Goal: Transaction & Acquisition: Register for event/course

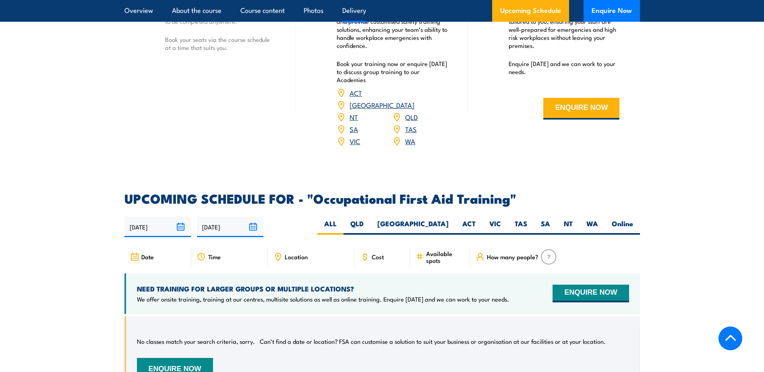
scroll to position [1288, 0]
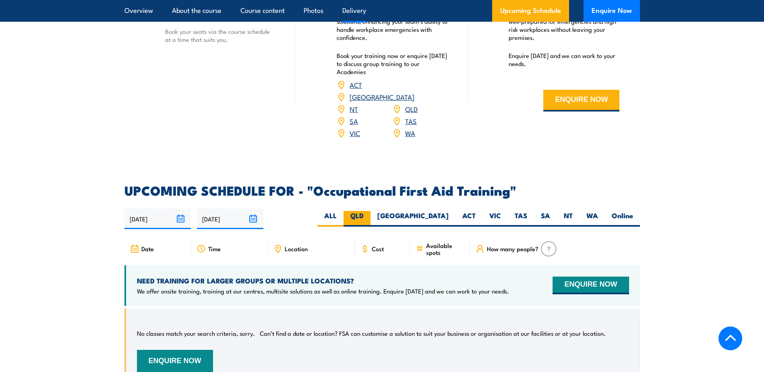
click at [370, 211] on label "QLD" at bounding box center [356, 219] width 27 height 16
click at [369, 211] on input "QLD" at bounding box center [366, 213] width 5 height 5
radio input "true"
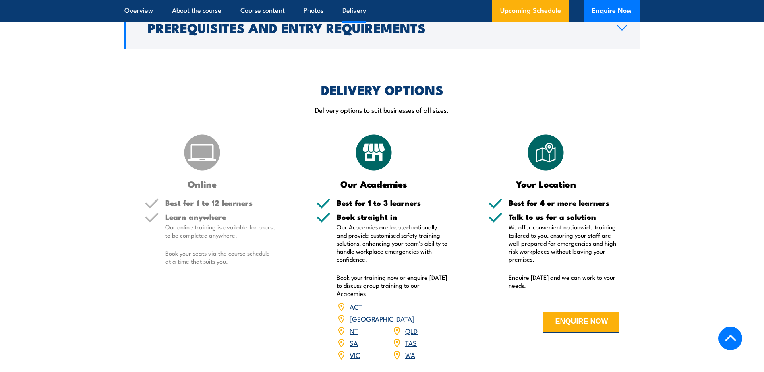
scroll to position [1048, 0]
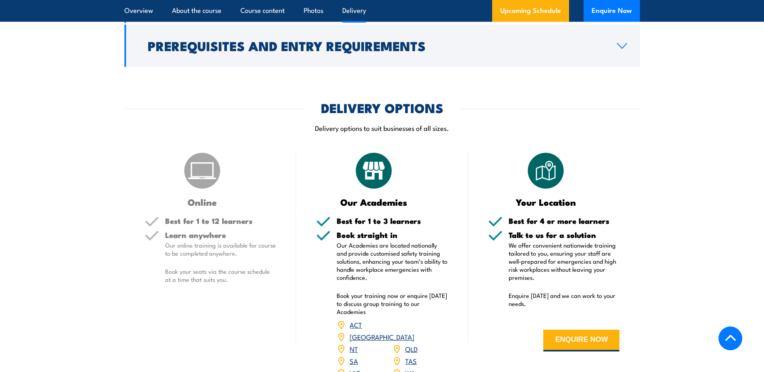
click at [174, 217] on div "Best for 1 to 12 learners" at bounding box center [220, 224] width 111 height 14
click at [203, 171] on img at bounding box center [202, 171] width 40 height 40
click at [201, 171] on img at bounding box center [202, 171] width 40 height 40
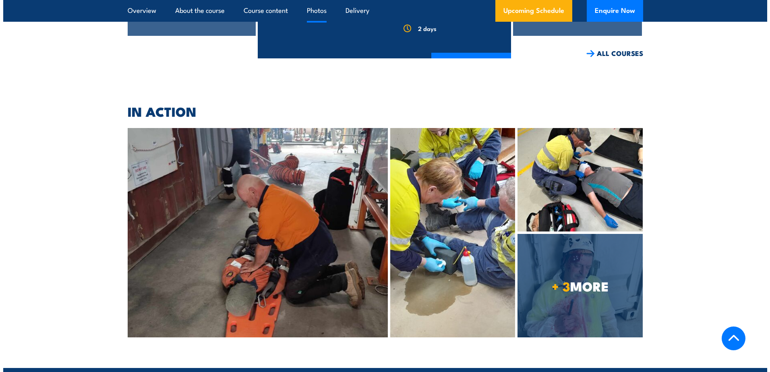
scroll to position [1934, 0]
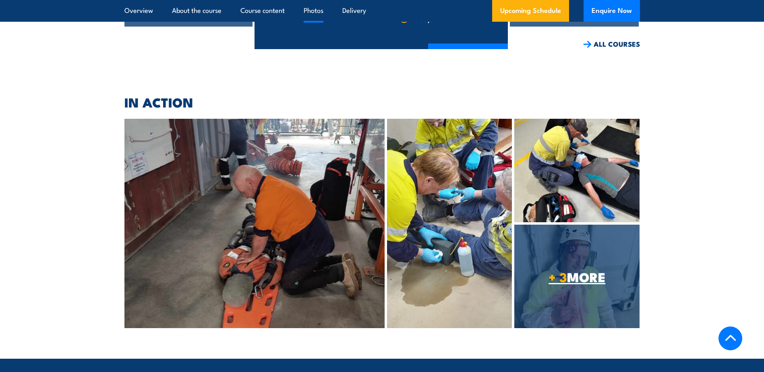
click at [593, 278] on link "+ 3 MORE" at bounding box center [576, 276] width 125 height 103
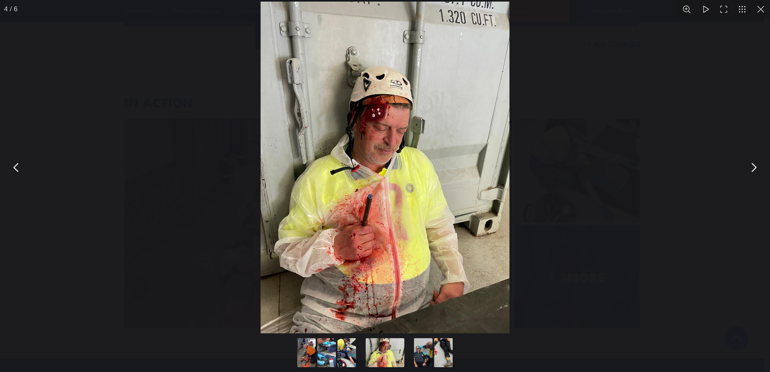
drag, startPoint x: 494, startPoint y: 284, endPoint x: 129, endPoint y: 249, distance: 366.5
click at [129, 249] on div "You can close this modal content with the ESC key" at bounding box center [385, 167] width 770 height 335
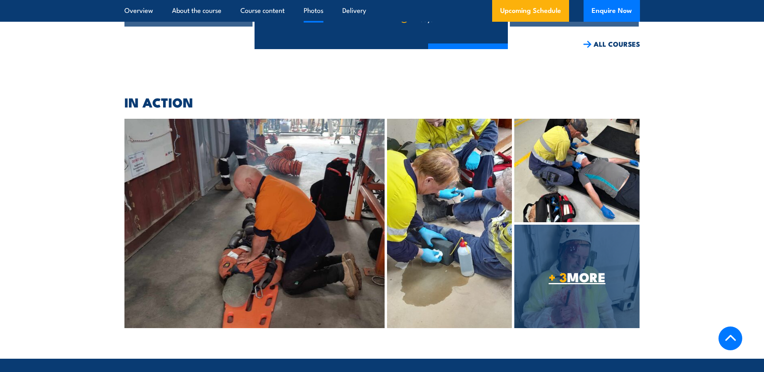
click at [585, 225] on link "+ 3 MORE" at bounding box center [576, 276] width 125 height 103
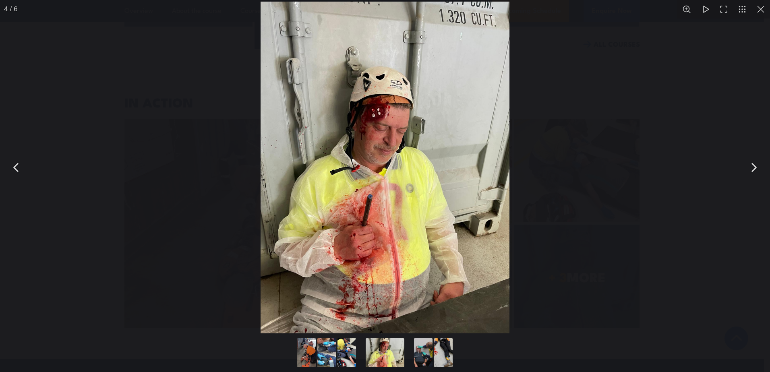
click at [754, 165] on button "You can close this modal content with the ESC key" at bounding box center [753, 167] width 20 height 20
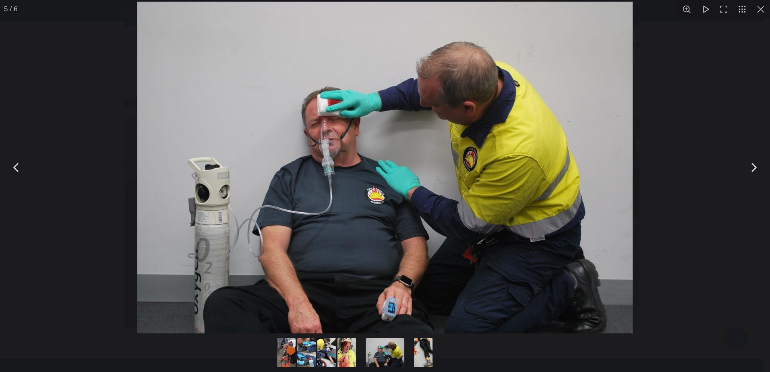
click at [754, 168] on button "You can close this modal content with the ESC key" at bounding box center [753, 167] width 20 height 20
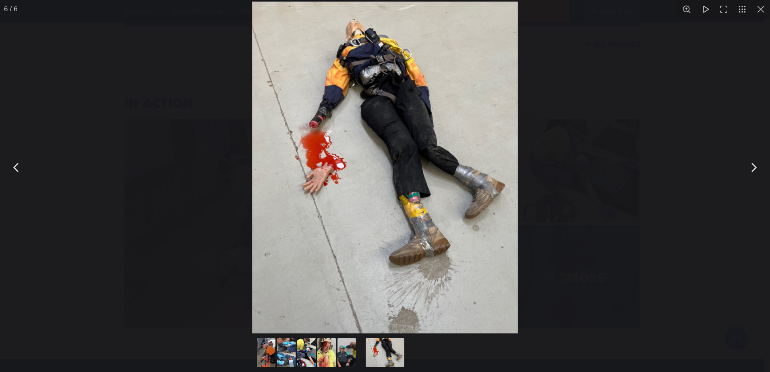
click at [746, 168] on button "You can close this modal content with the ESC key" at bounding box center [753, 167] width 20 height 20
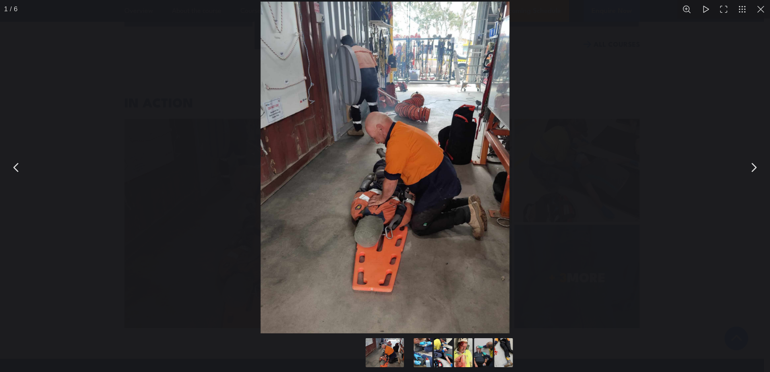
click at [746, 168] on button "You can close this modal content with the ESC key" at bounding box center [753, 167] width 20 height 20
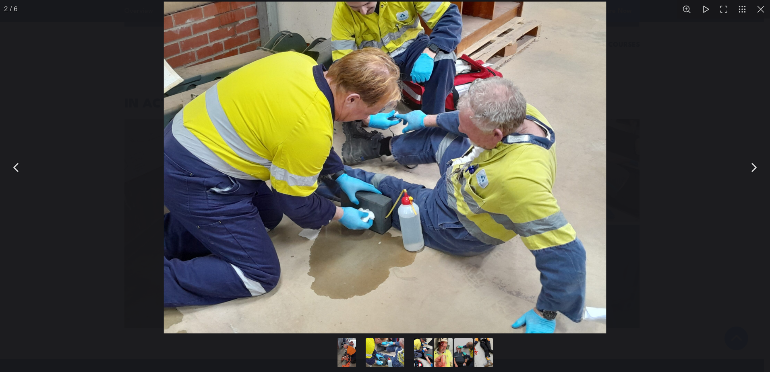
click at [746, 168] on button "You can close this modal content with the ESC key" at bounding box center [753, 167] width 20 height 20
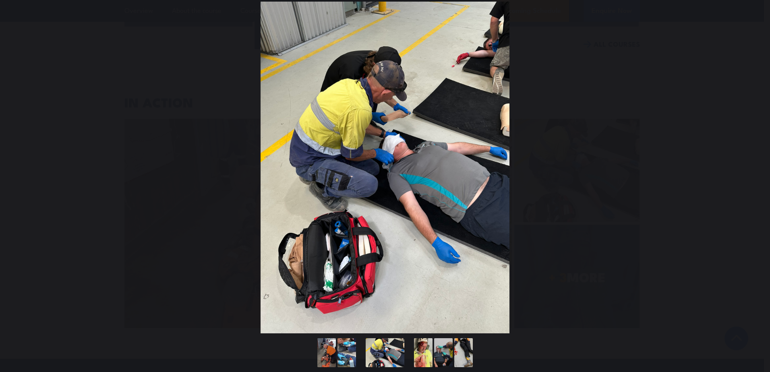
click at [746, 168] on button "You can close this modal content with the ESC key" at bounding box center [753, 167] width 20 height 20
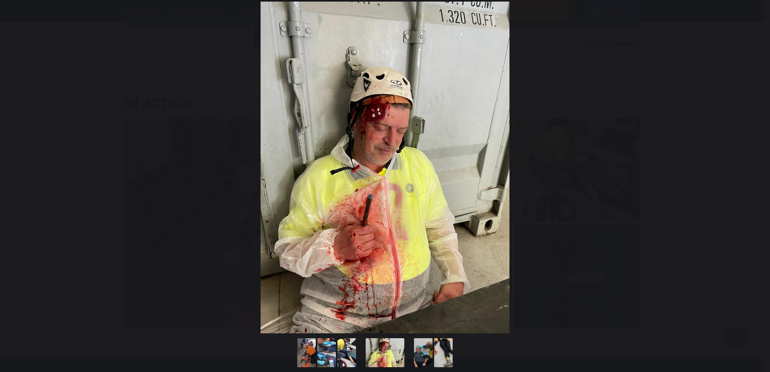
click at [746, 168] on button "You can close this modal content with the ESC key" at bounding box center [753, 167] width 20 height 20
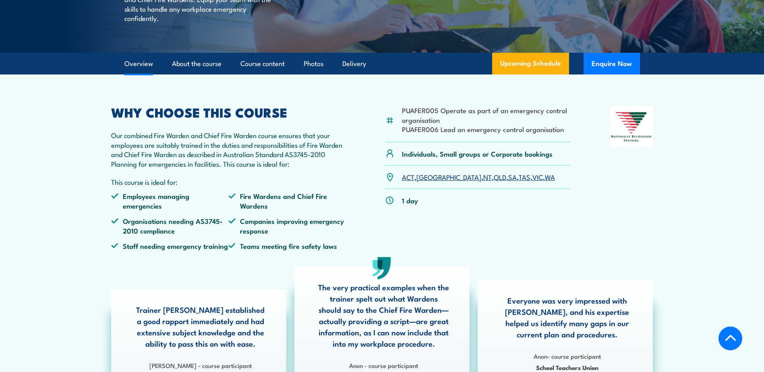
scroll to position [81, 0]
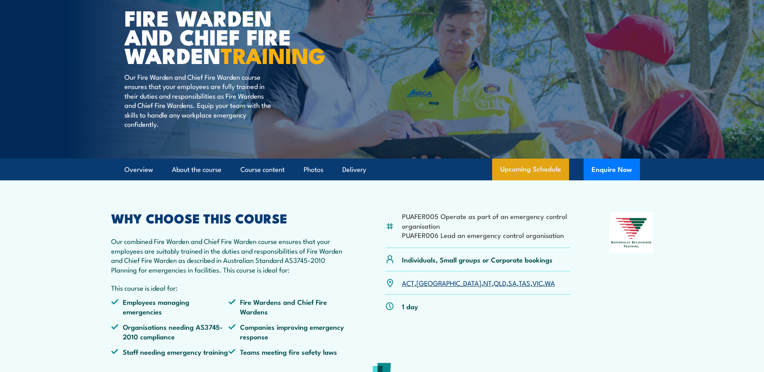
click at [542, 180] on link "Upcoming Schedule" at bounding box center [530, 170] width 77 height 22
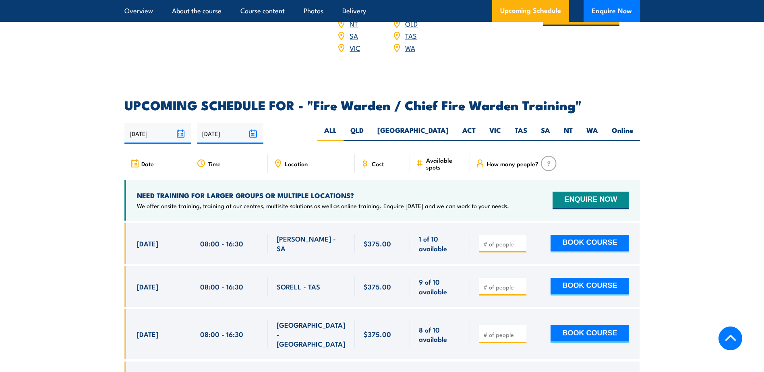
scroll to position [1426, 0]
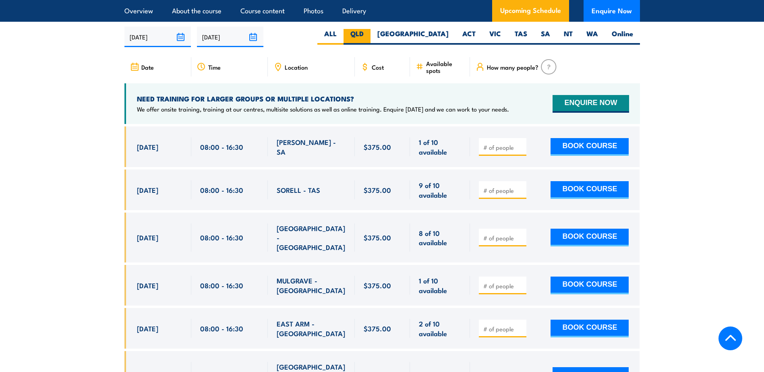
click at [370, 34] on label "QLD" at bounding box center [356, 37] width 27 height 16
click at [369, 34] on input "QLD" at bounding box center [366, 31] width 5 height 5
radio input "true"
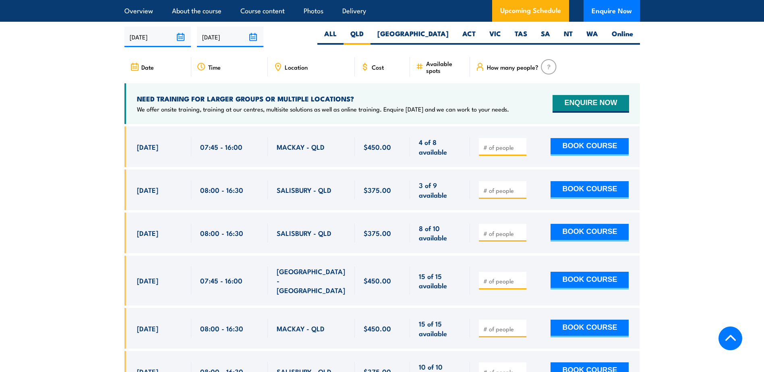
drag, startPoint x: 145, startPoint y: 187, endPoint x: 188, endPoint y: 194, distance: 43.6
click at [188, 194] on div "[DATE] 08:00 - 08:00" at bounding box center [157, 189] width 67 height 41
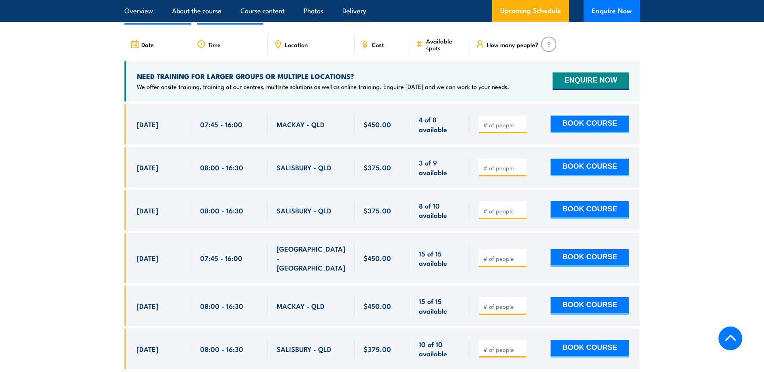
scroll to position [1466, 0]
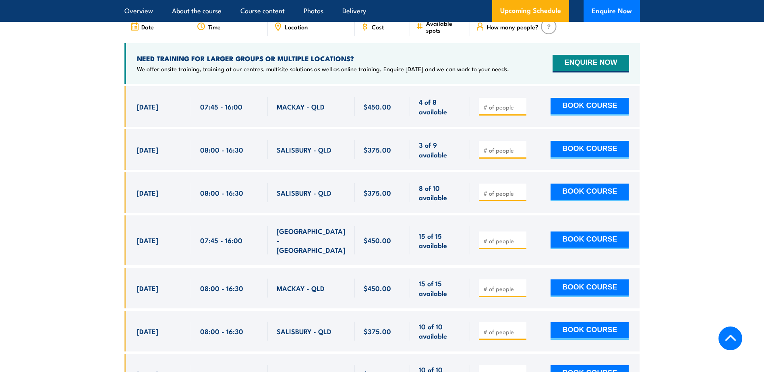
click at [496, 327] on span at bounding box center [503, 331] width 42 height 9
click at [495, 324] on div at bounding box center [503, 331] width 48 height 18
click at [500, 328] on input "number" at bounding box center [503, 332] width 40 height 8
type input "1"
click at [605, 322] on button "BOOK COURSE" at bounding box center [589, 331] width 78 height 18
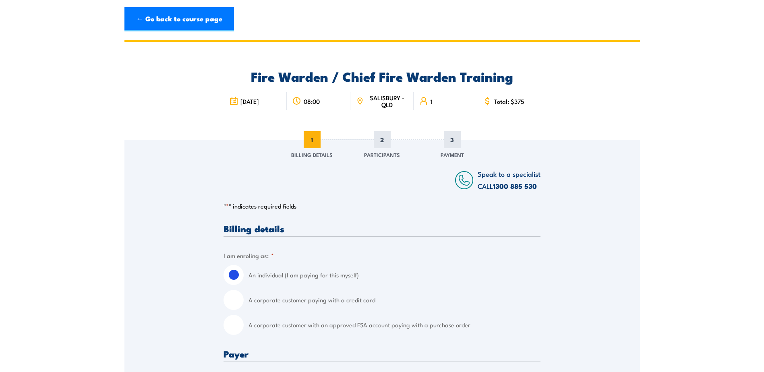
click at [234, 304] on input "A corporate customer paying with a credit card" at bounding box center [233, 300] width 20 height 20
radio input "true"
click at [235, 322] on input "A corporate customer with an approved FSA account paying with a purchase order" at bounding box center [233, 325] width 20 height 20
radio input "true"
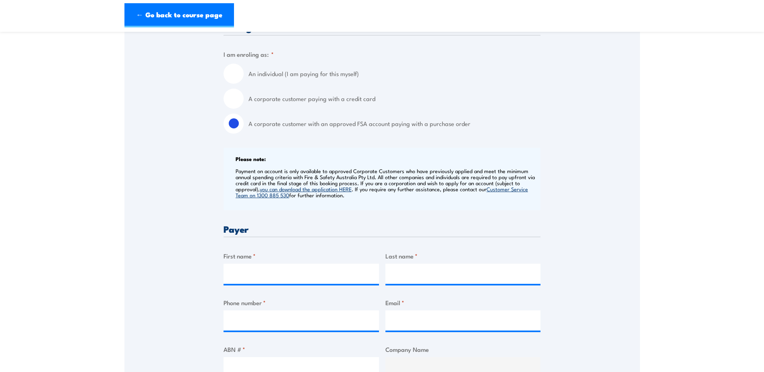
scroll to position [40, 0]
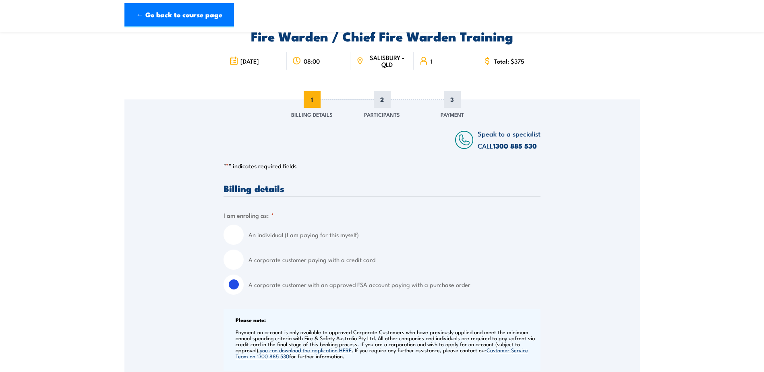
click at [263, 263] on label "A corporate customer paying with a credit card" at bounding box center [394, 260] width 292 height 20
click at [244, 263] on input "A corporate customer paying with a credit card" at bounding box center [233, 260] width 20 height 20
radio input "true"
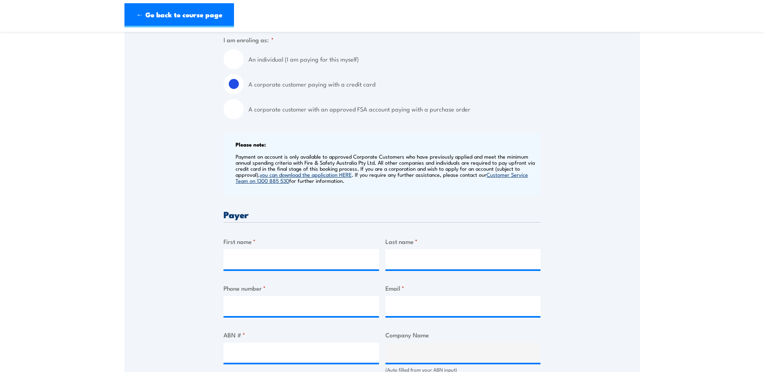
scroll to position [81, 0]
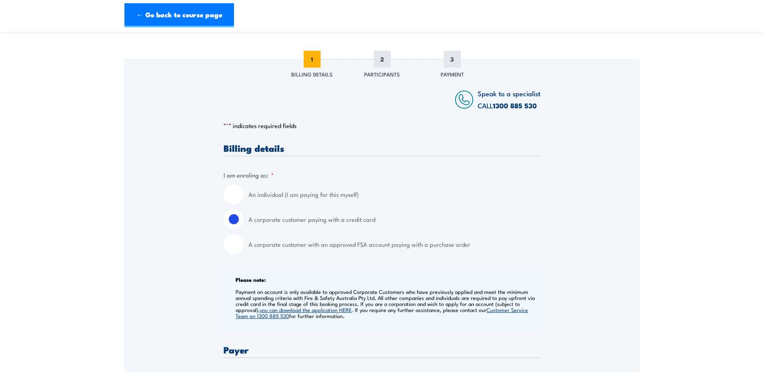
click at [370, 247] on label "A corporate customer with an approved FSA account paying with a purchase order" at bounding box center [394, 244] width 292 height 20
click at [244, 247] on input "A corporate customer with an approved FSA account paying with a purchase order" at bounding box center [233, 244] width 20 height 20
radio input "true"
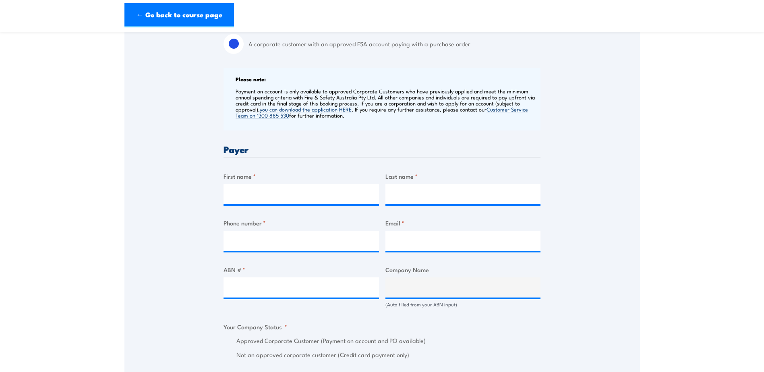
scroll to position [282, 0]
click at [322, 192] on input "First name *" at bounding box center [300, 193] width 155 height 20
click at [192, 227] on div "Speak to a specialist CALL [PHONE_NUMBER] CALL [PHONE_NUMBER] " * " indicates r…" at bounding box center [381, 320] width 515 height 925
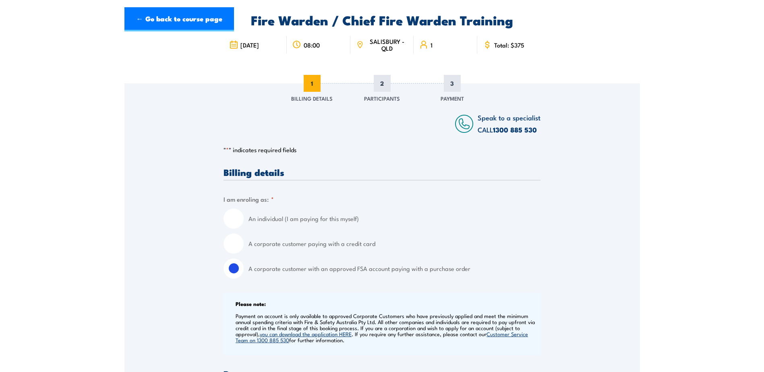
scroll to position [0, 0]
